Goal: Information Seeking & Learning: Learn about a topic

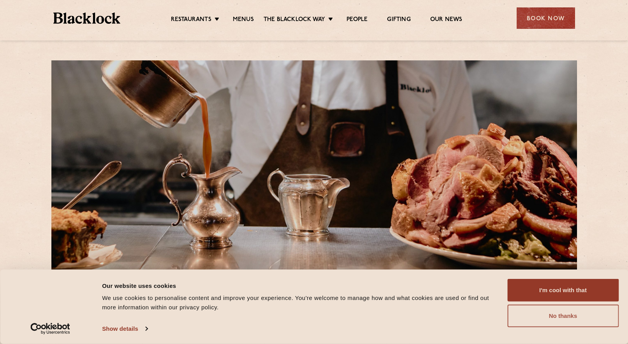
click at [573, 313] on button "No thanks" at bounding box center [563, 316] width 111 height 23
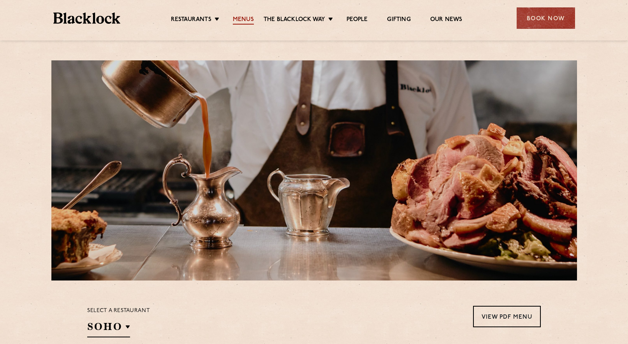
click at [248, 19] on link "Menus" at bounding box center [243, 20] width 21 height 9
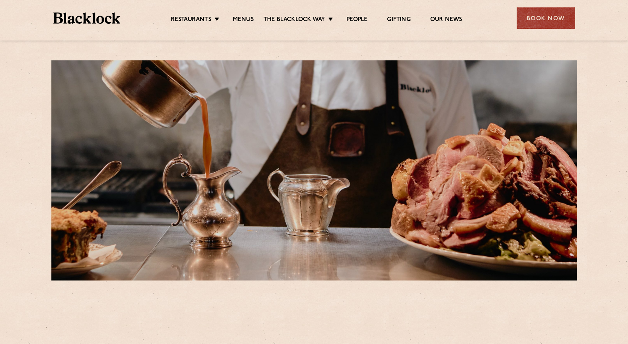
click at [248, 19] on link "Menus" at bounding box center [243, 20] width 21 height 9
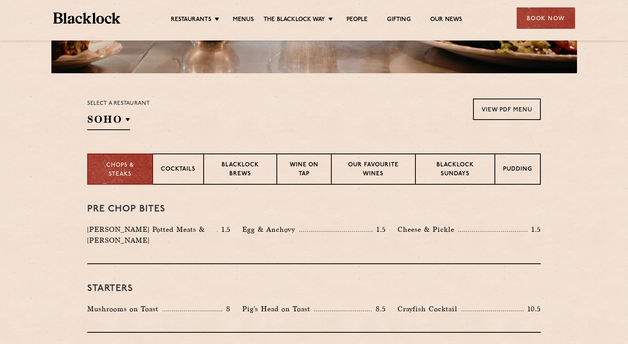
scroll to position [199, 0]
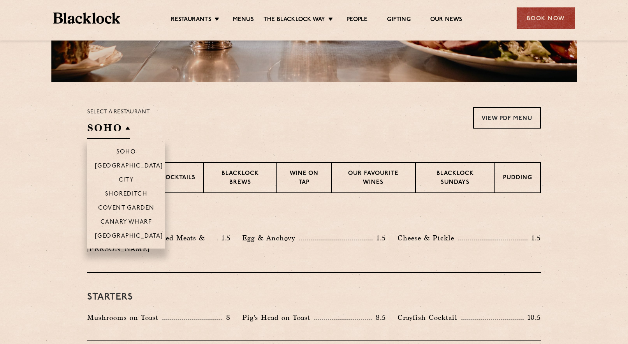
click at [127, 125] on h2 "SOHO" at bounding box center [108, 130] width 43 height 18
click at [131, 182] on p "City" at bounding box center [126, 181] width 15 height 8
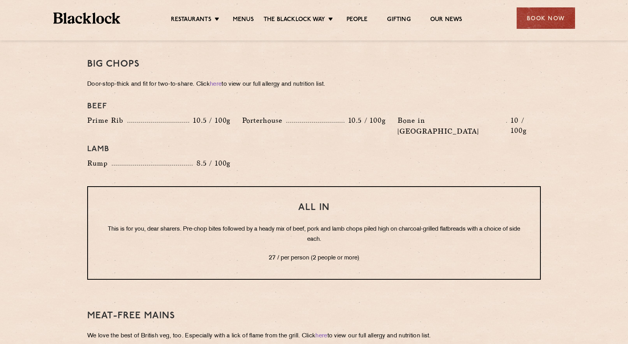
scroll to position [898, 0]
